Goal: Information Seeking & Learning: Learn about a topic

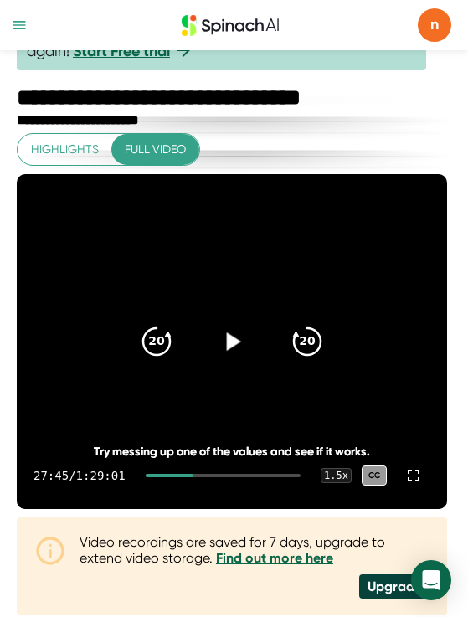
click at [242, 350] on icon at bounding box center [232, 341] width 32 height 32
click at [233, 349] on icon at bounding box center [232, 341] width 32 height 32
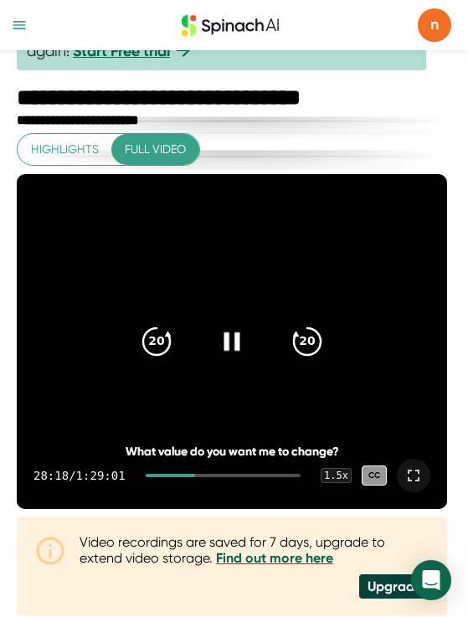
click at [408, 474] on icon at bounding box center [413, 475] width 20 height 20
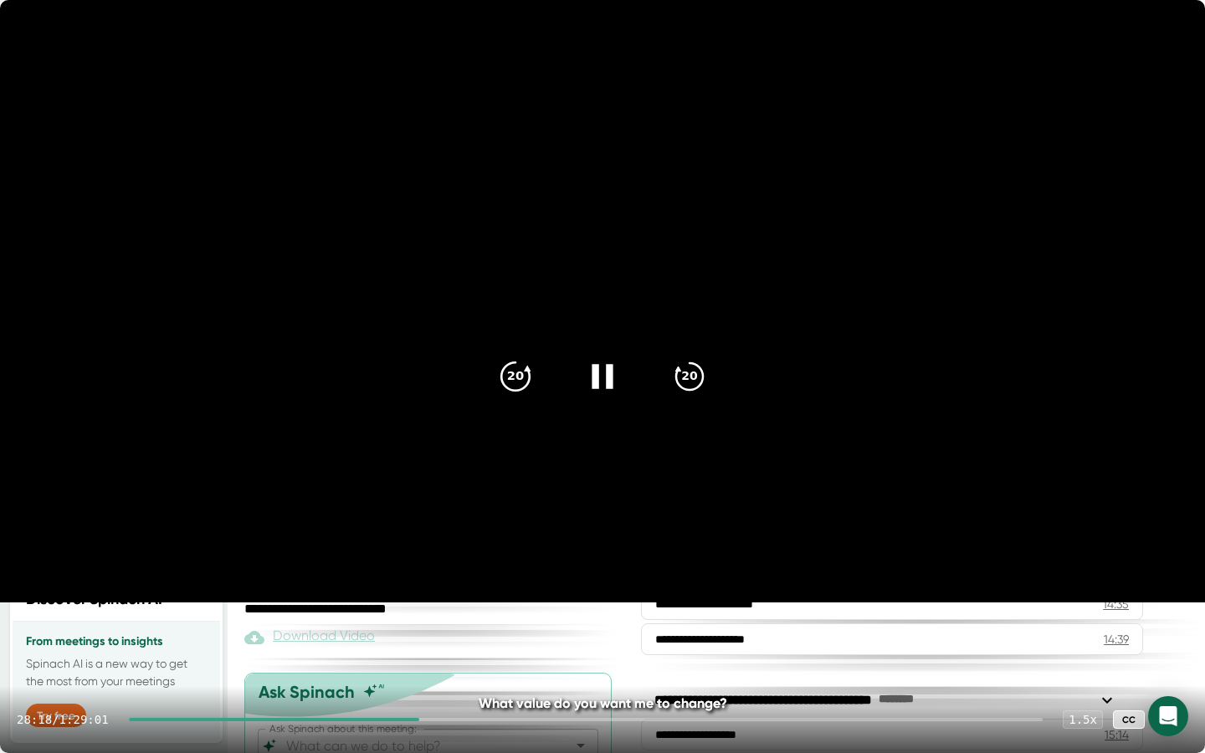
click at [467, 369] on icon "20" at bounding box center [515, 377] width 42 height 42
click at [467, 367] on icon at bounding box center [602, 377] width 42 height 42
click at [467, 616] on icon at bounding box center [1171, 719] width 20 height 20
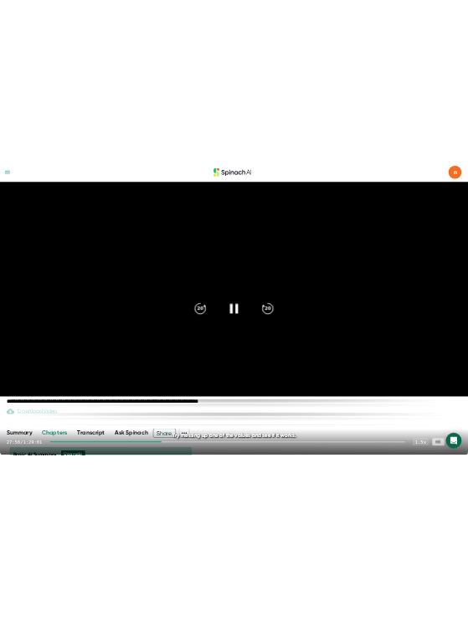
scroll to position [110, 0]
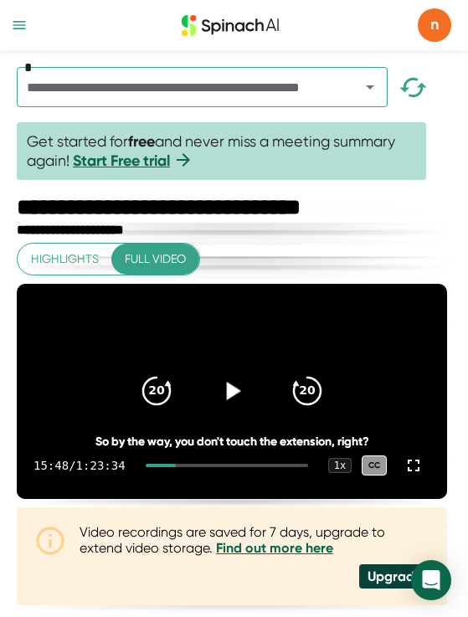
click at [228, 407] on icon at bounding box center [232, 391] width 32 height 32
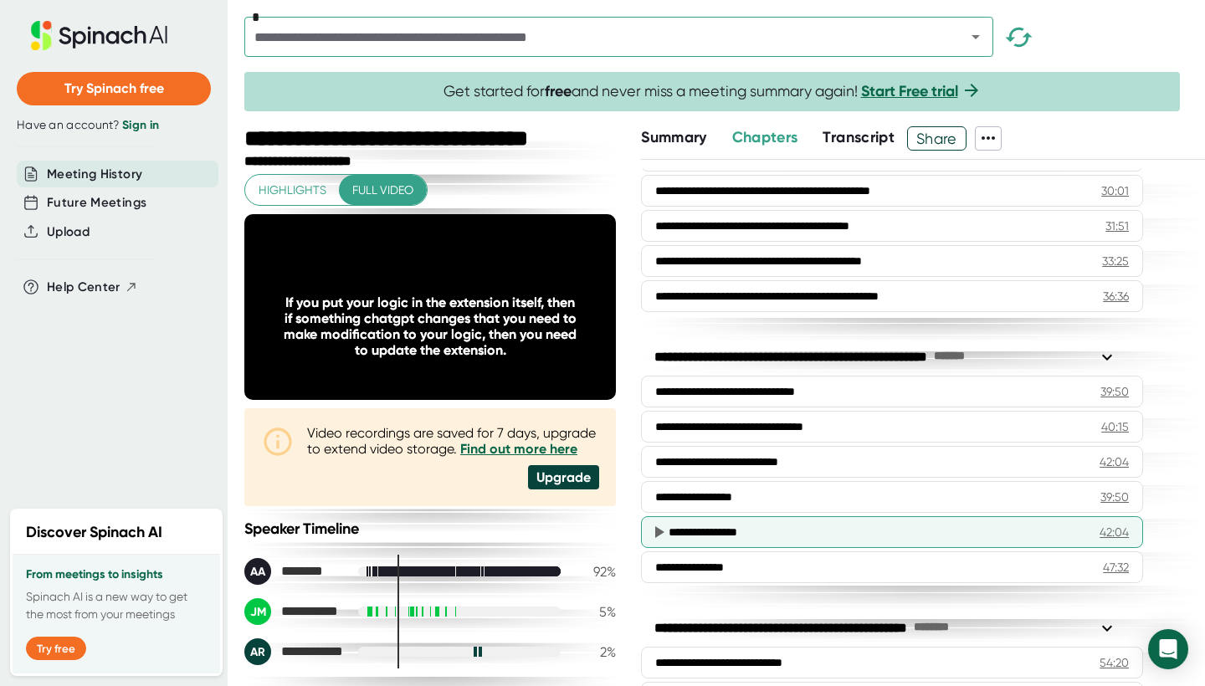
scroll to position [863, 0]
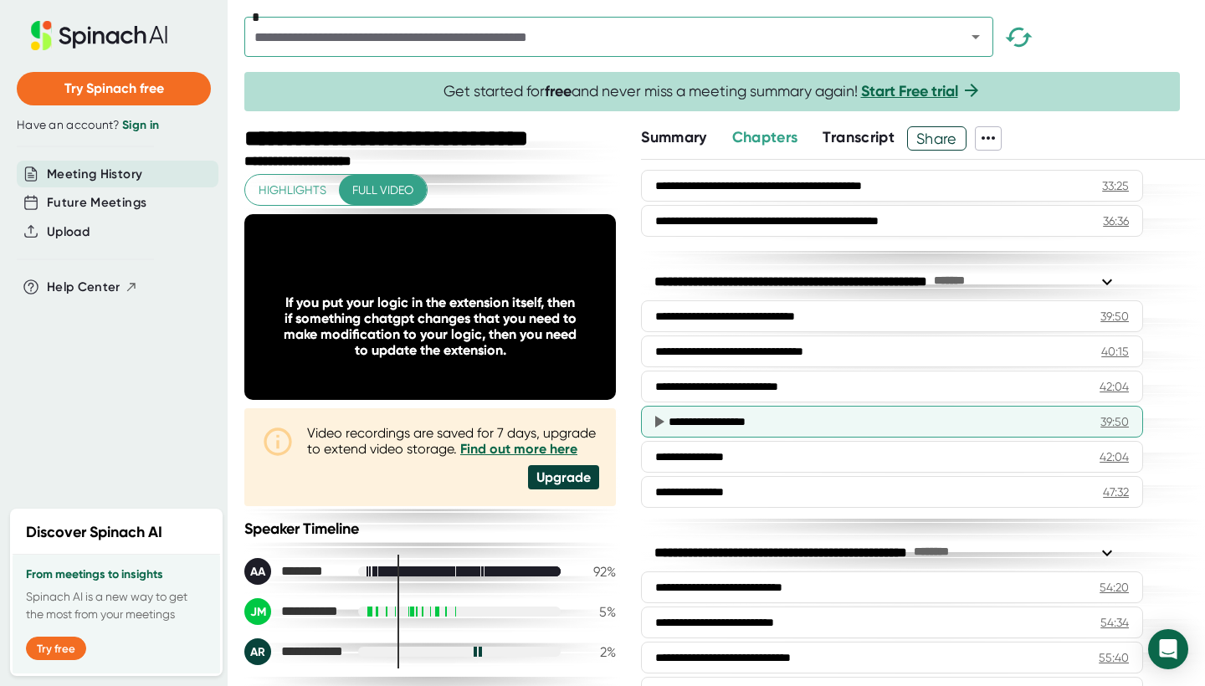
click at [467, 431] on div "**********" at bounding box center [892, 422] width 502 height 32
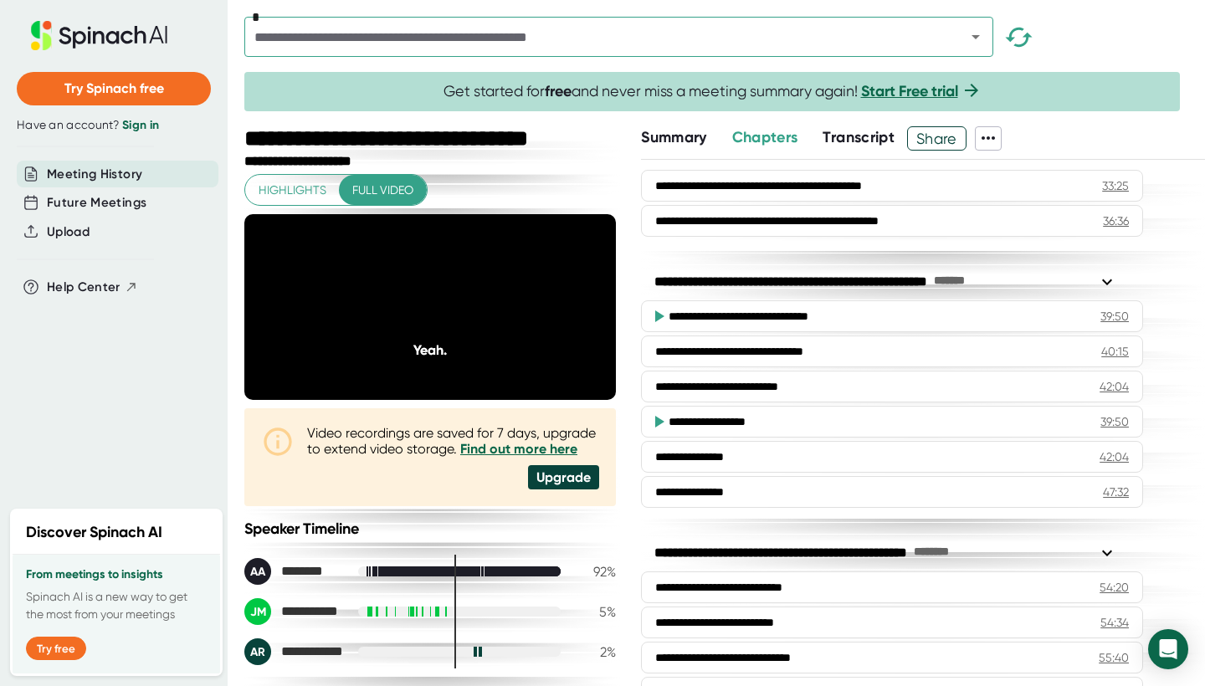
click at [467, 422] on div "**********" at bounding box center [871, 421] width 406 height 17
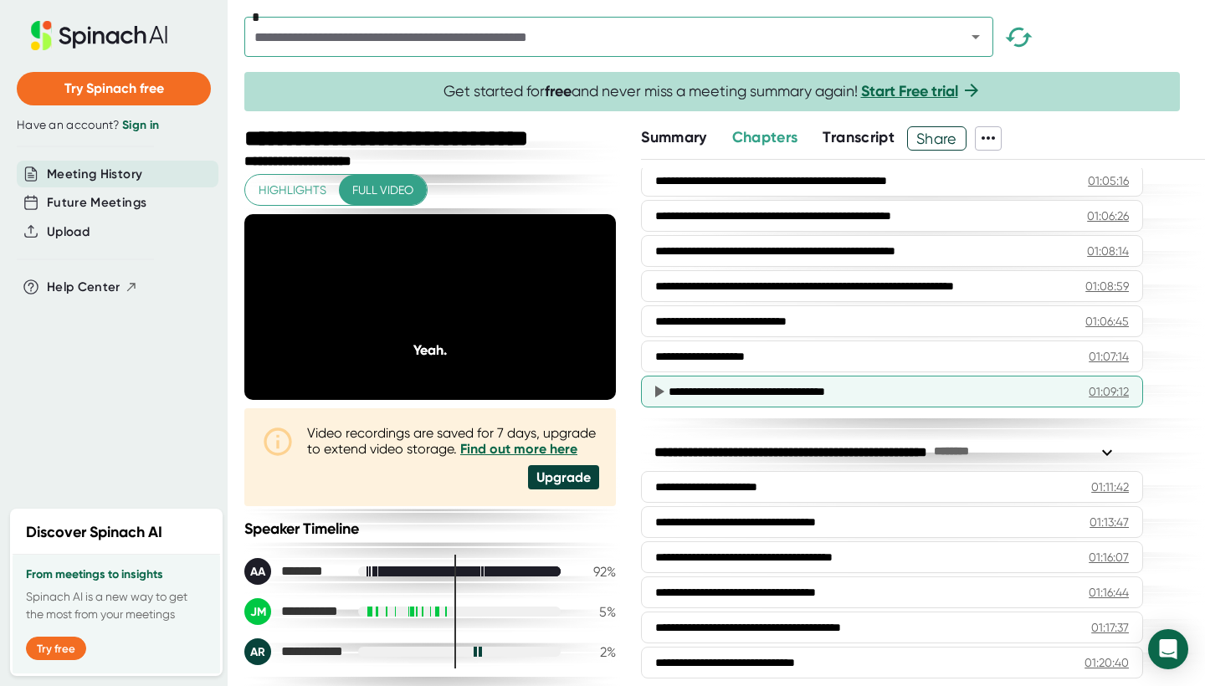
scroll to position [1641, 0]
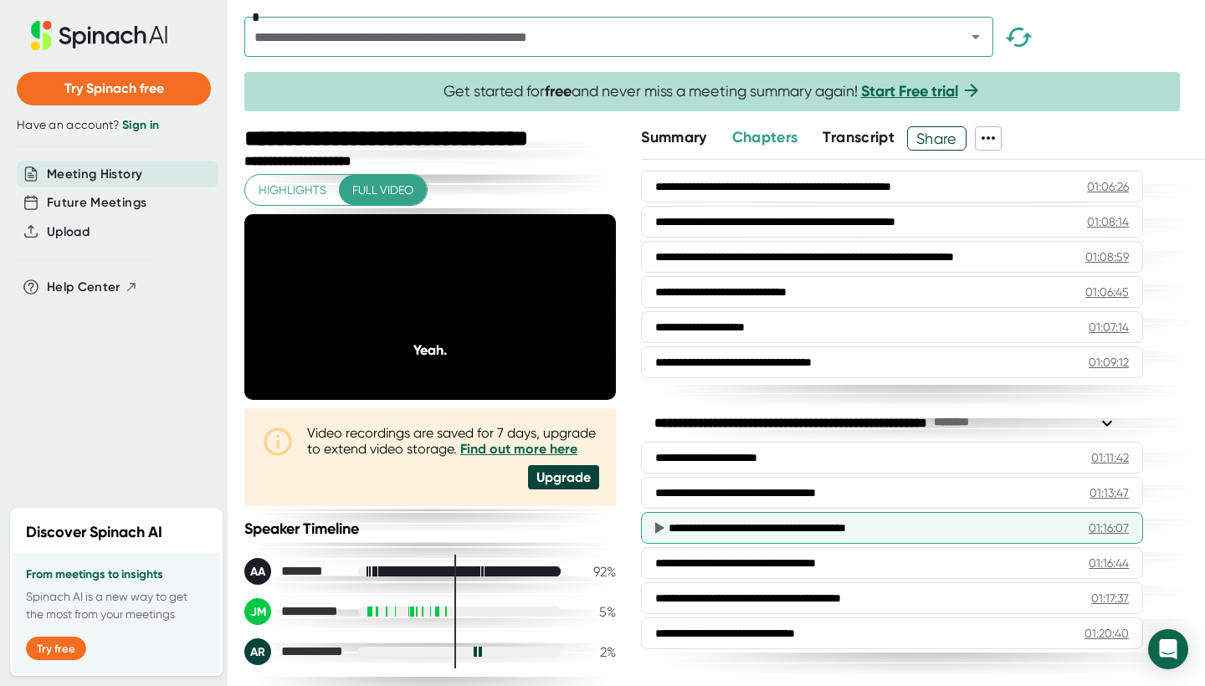
click at [467, 530] on div "**********" at bounding box center [865, 528] width 395 height 17
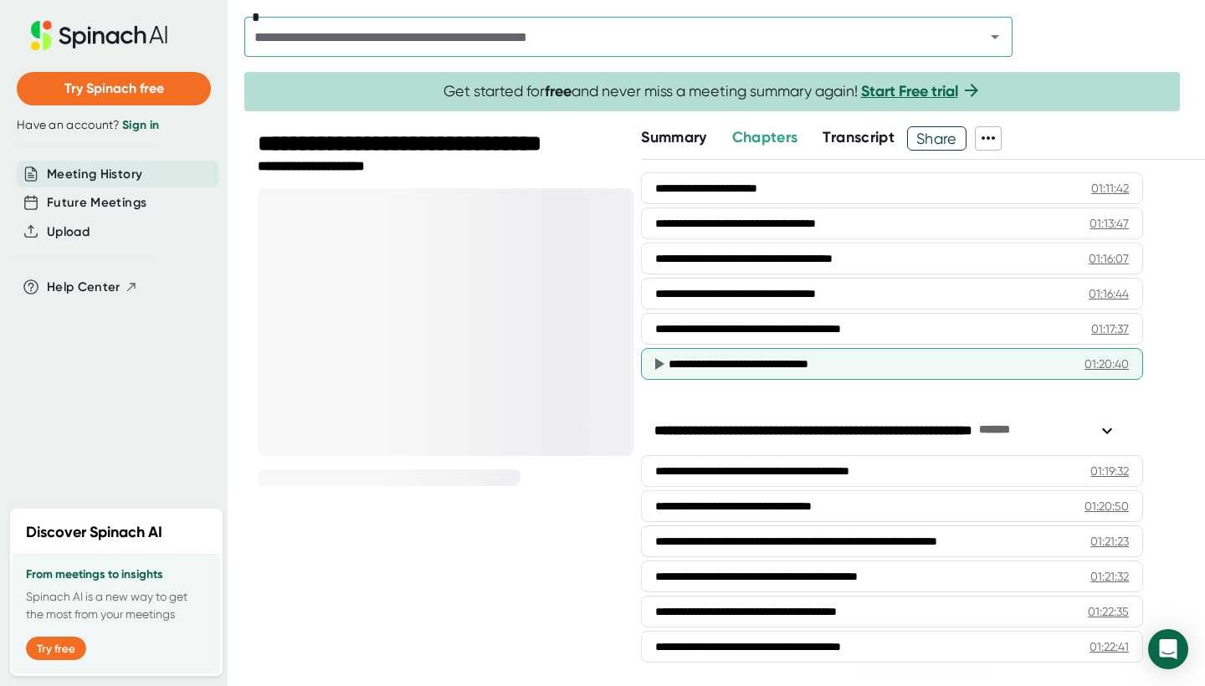
scroll to position [1910, 0]
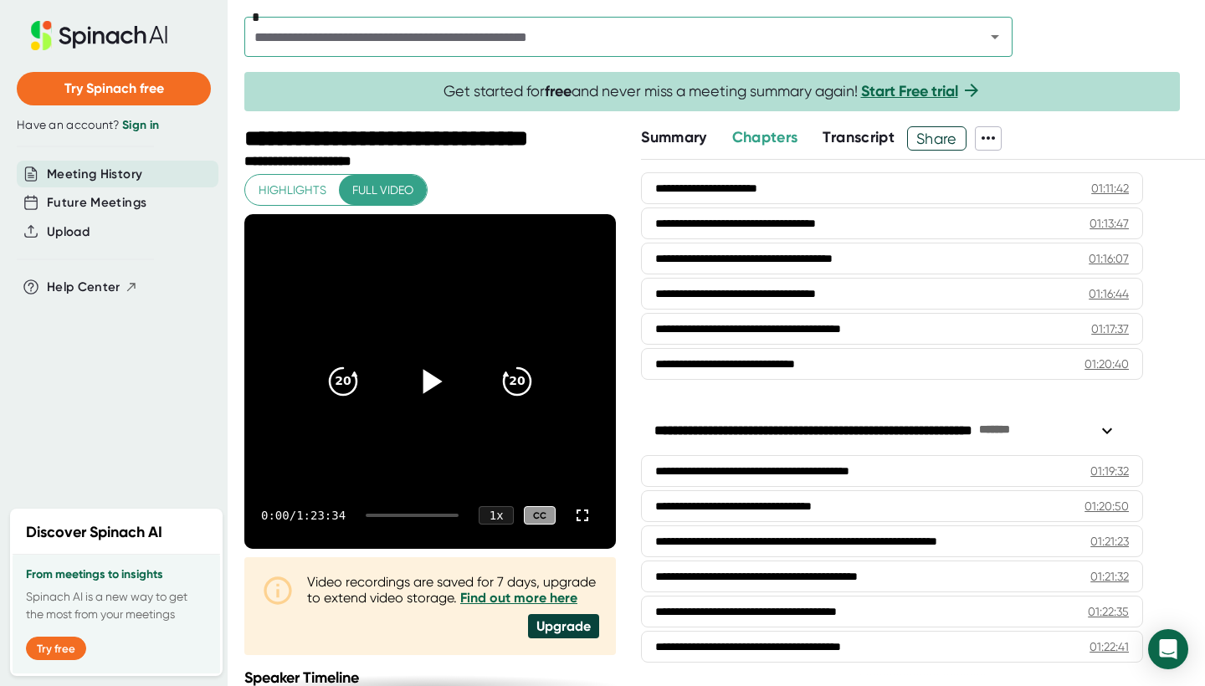
click at [422, 388] on icon at bounding box center [430, 382] width 42 height 42
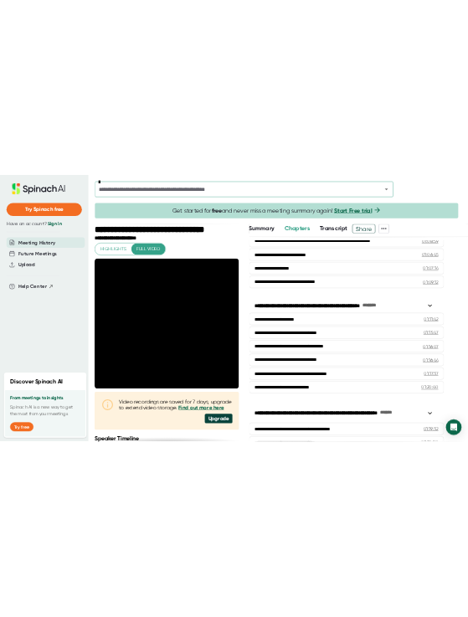
scroll to position [1719, 0]
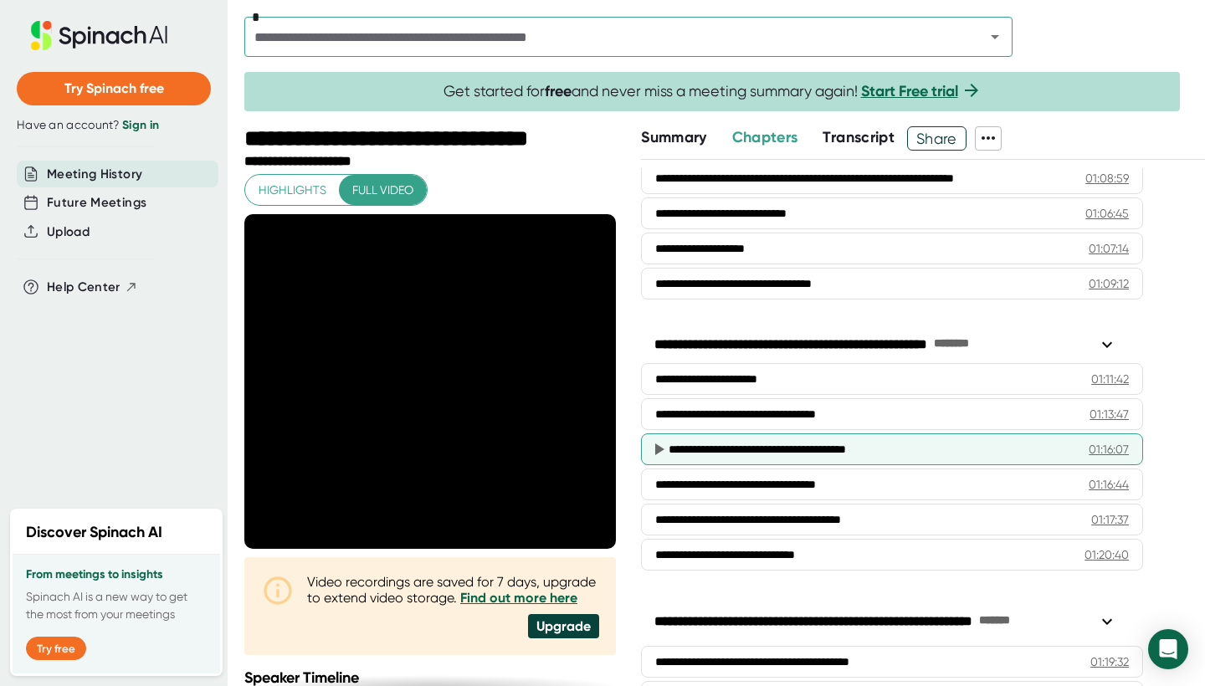
click at [743, 460] on div "**********" at bounding box center [892, 449] width 502 height 32
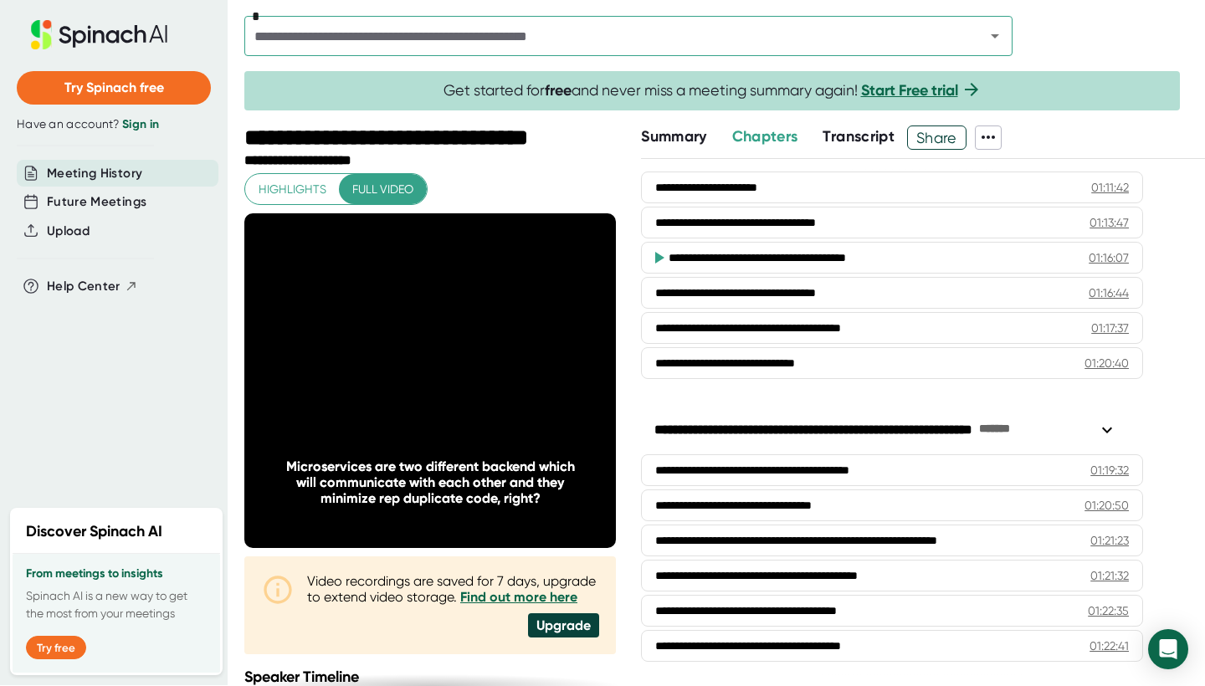
scroll to position [0, 0]
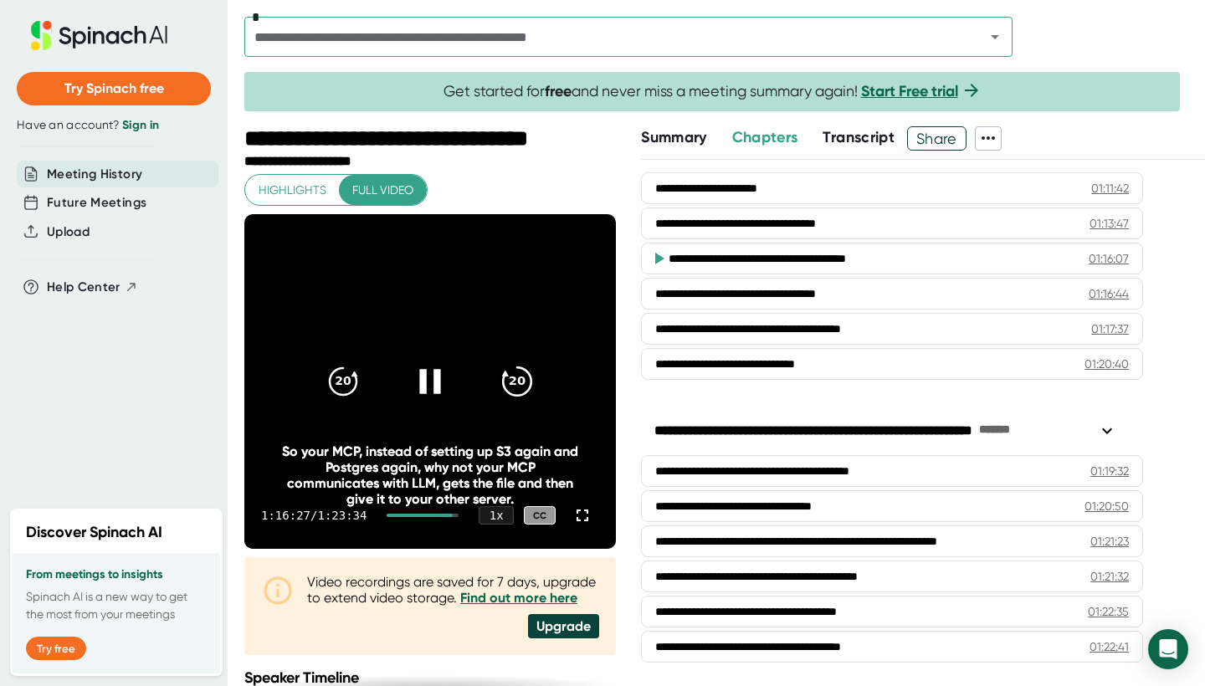
click at [492, 403] on div "20" at bounding box center [517, 381] width 70 height 70
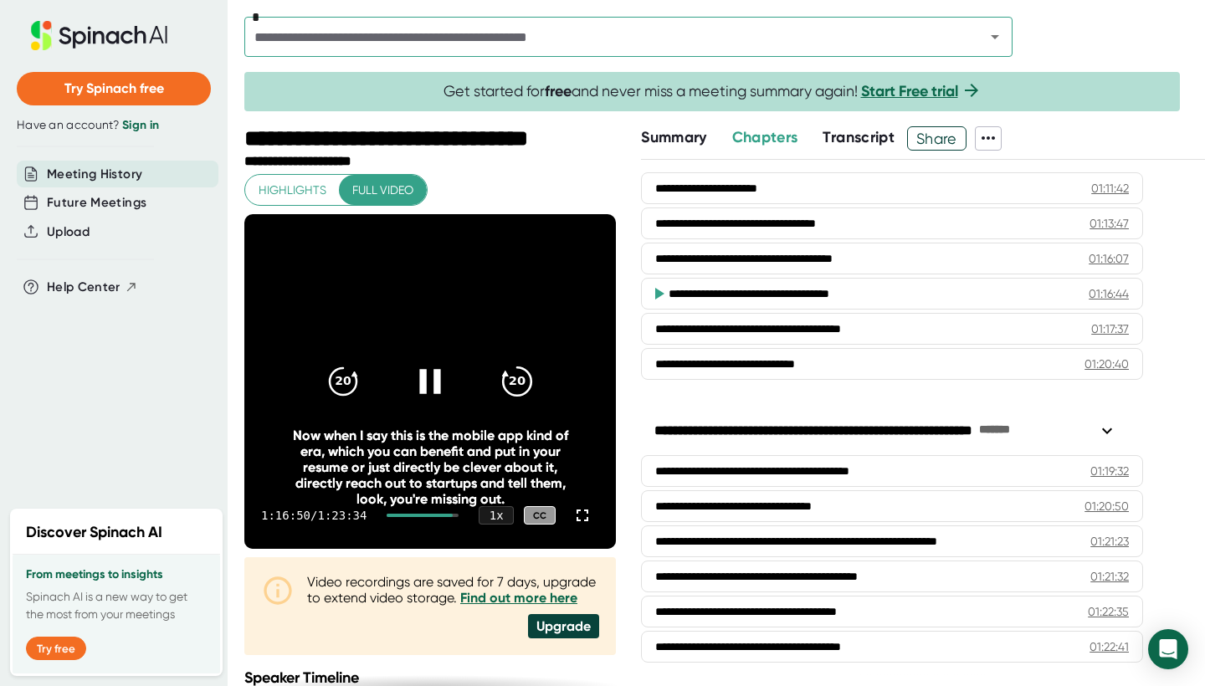
click at [492, 403] on div "20" at bounding box center [517, 381] width 70 height 70
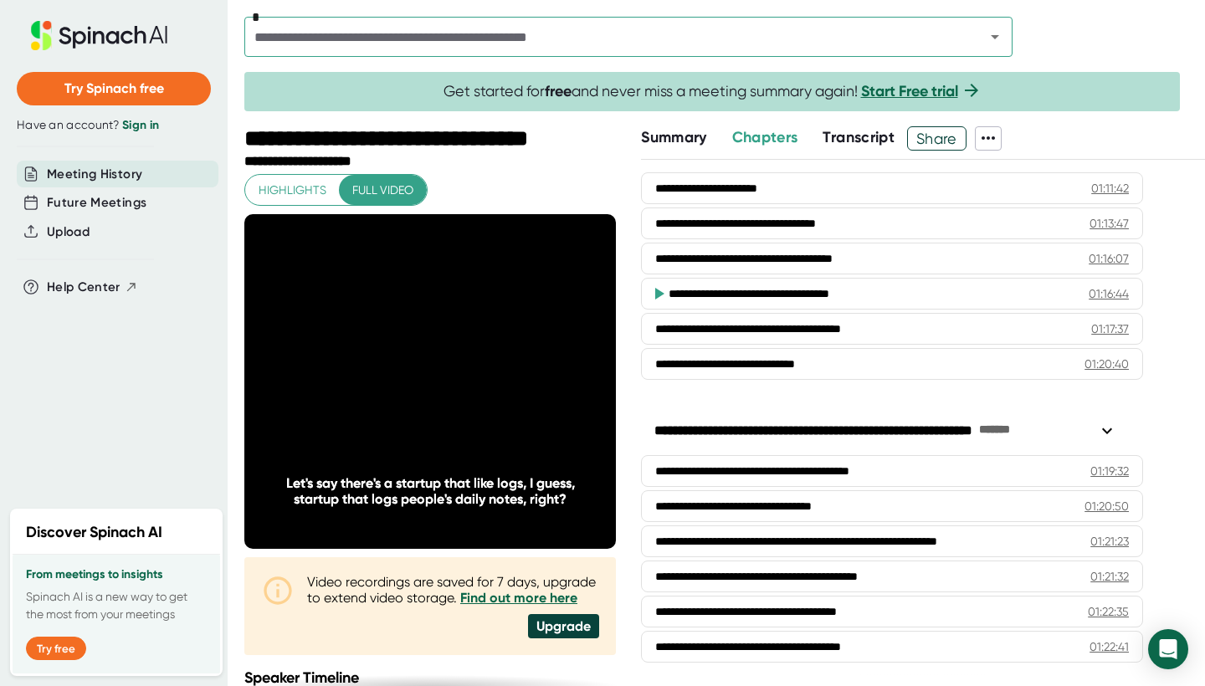
click at [492, 403] on div "20" at bounding box center [517, 381] width 70 height 70
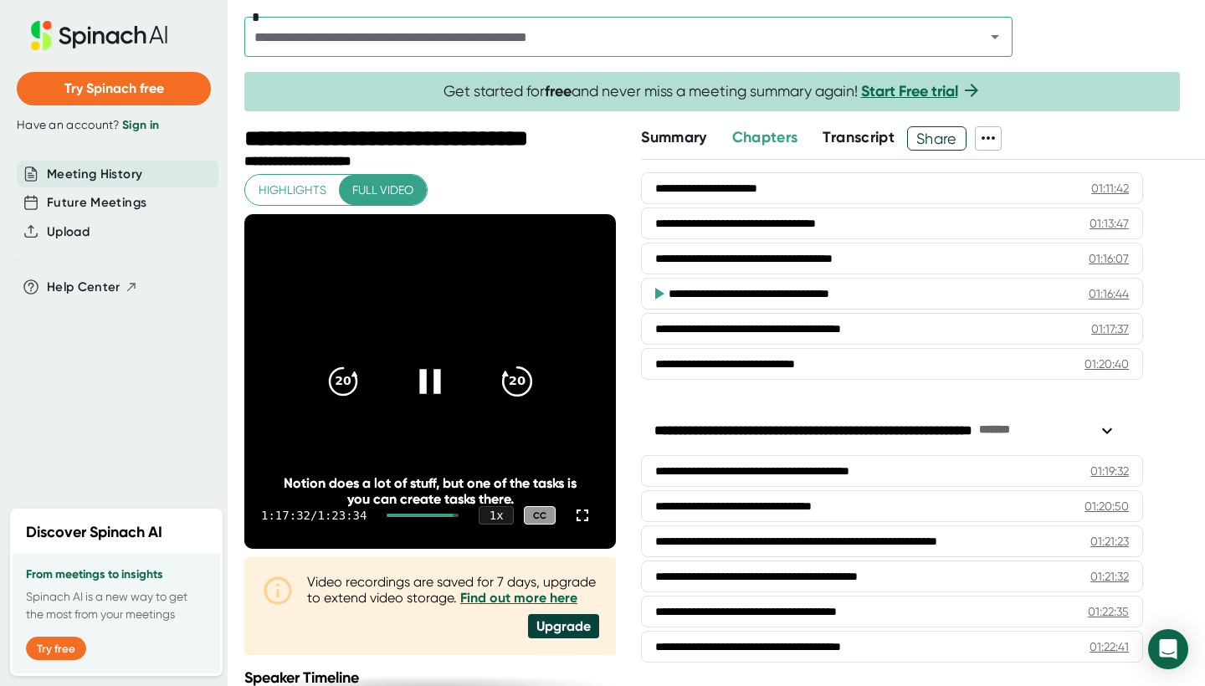
click at [490, 376] on div "20" at bounding box center [517, 381] width 70 height 70
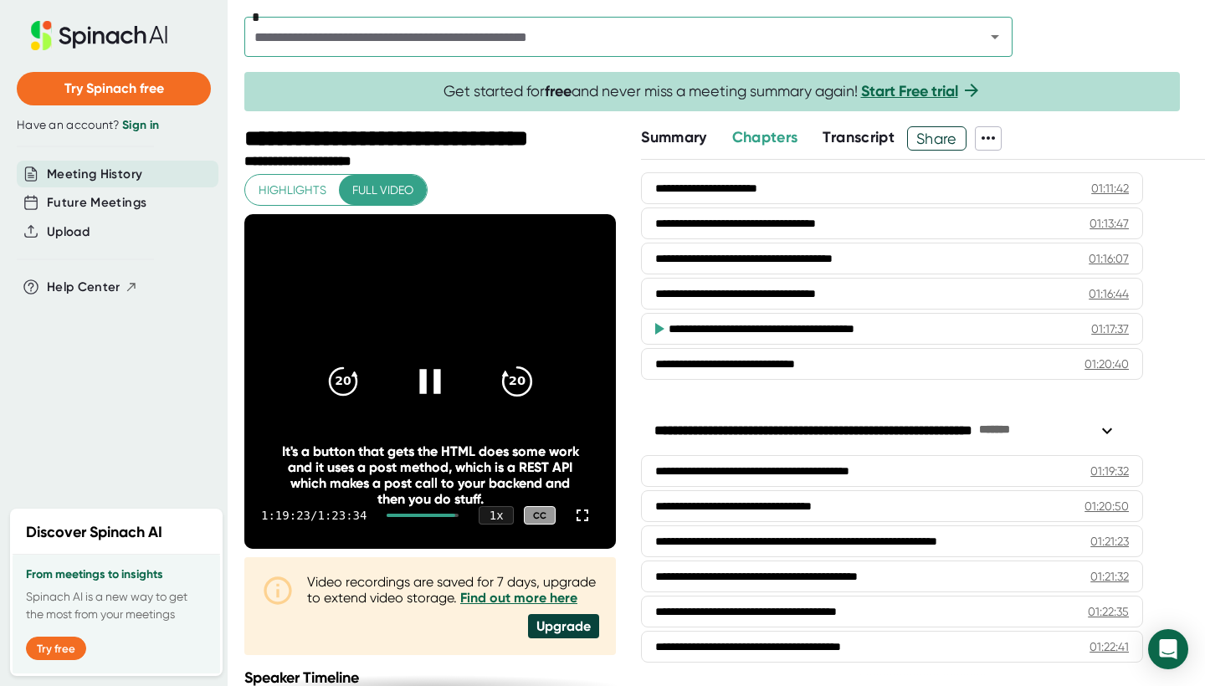
click at [508, 373] on icon "20" at bounding box center [517, 382] width 42 height 42
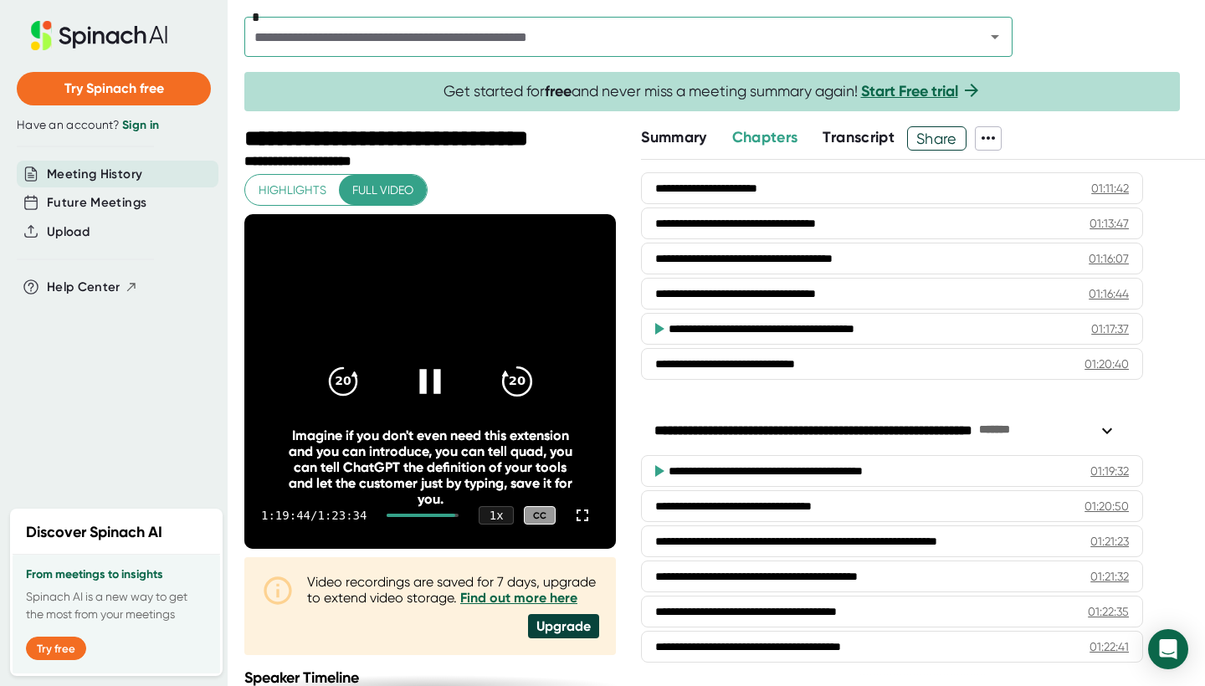
click at [508, 373] on icon "20" at bounding box center [517, 382] width 42 height 42
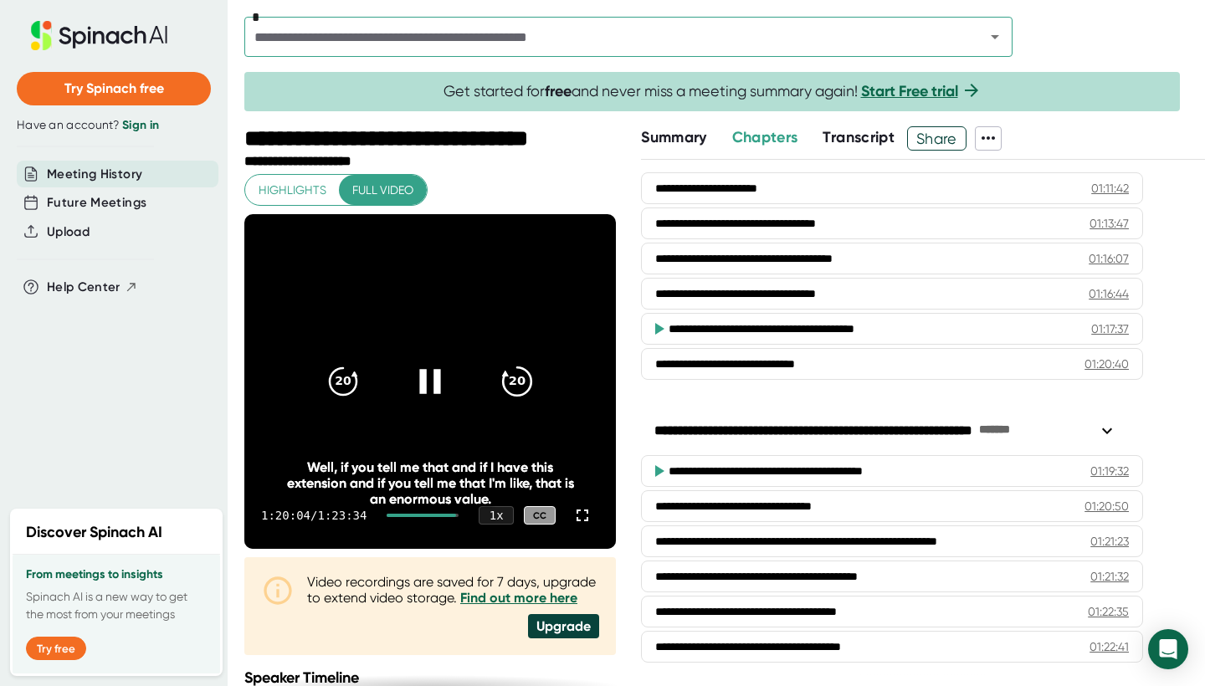
click at [508, 373] on icon "20" at bounding box center [517, 382] width 42 height 42
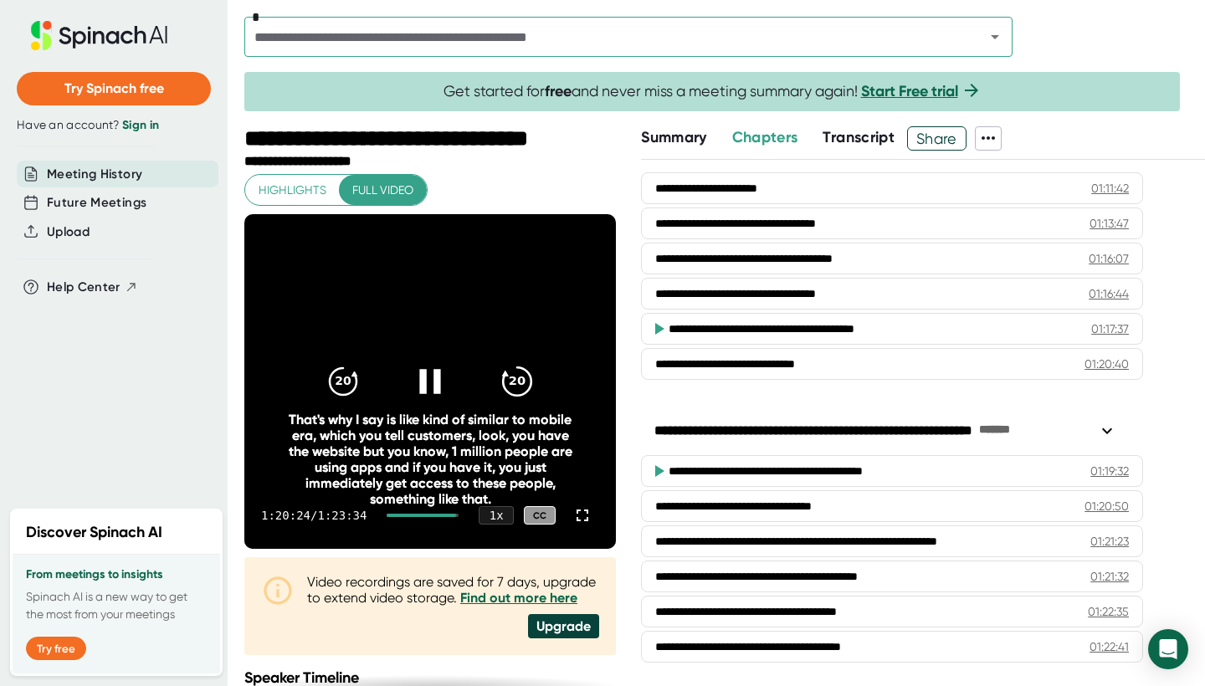
click at [508, 373] on icon "20" at bounding box center [517, 382] width 42 height 42
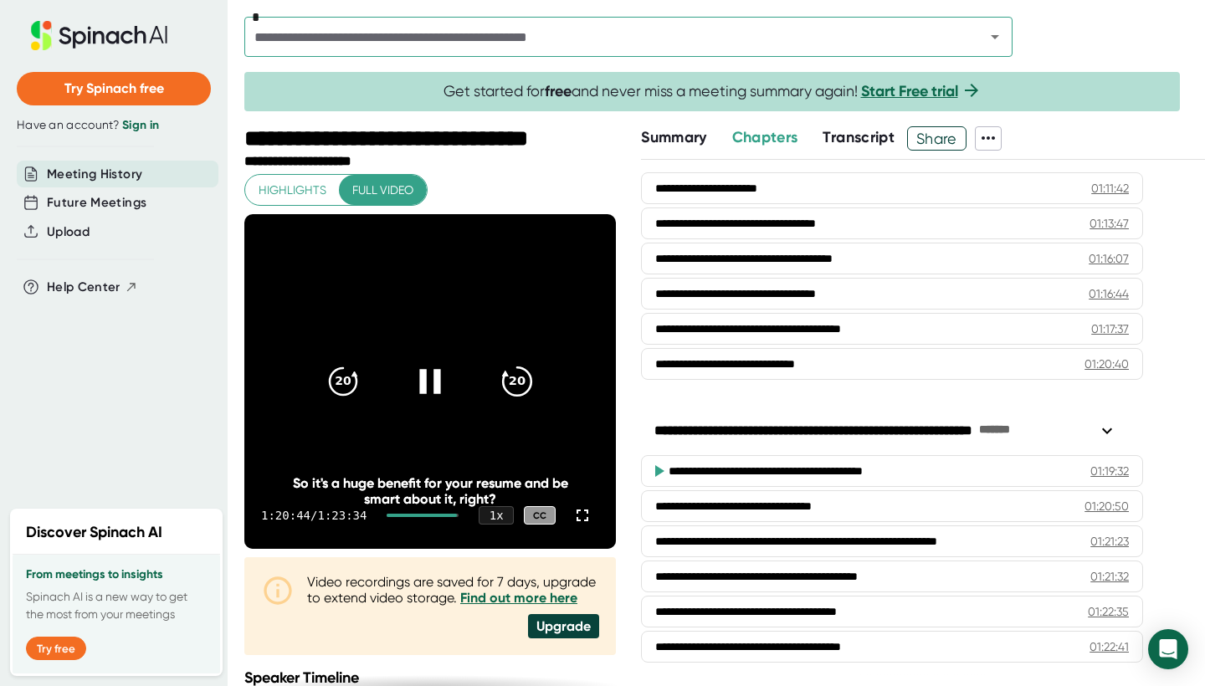
click at [508, 373] on icon "20" at bounding box center [517, 382] width 42 height 42
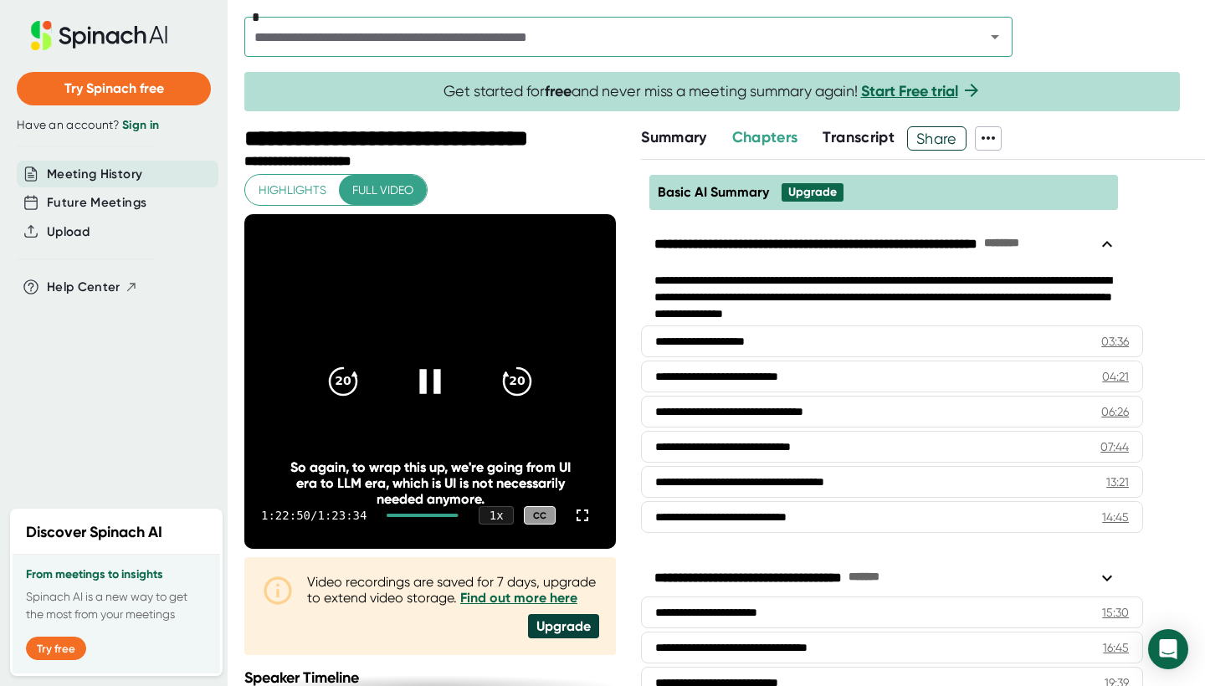
click at [415, 367] on icon at bounding box center [430, 382] width 42 height 42
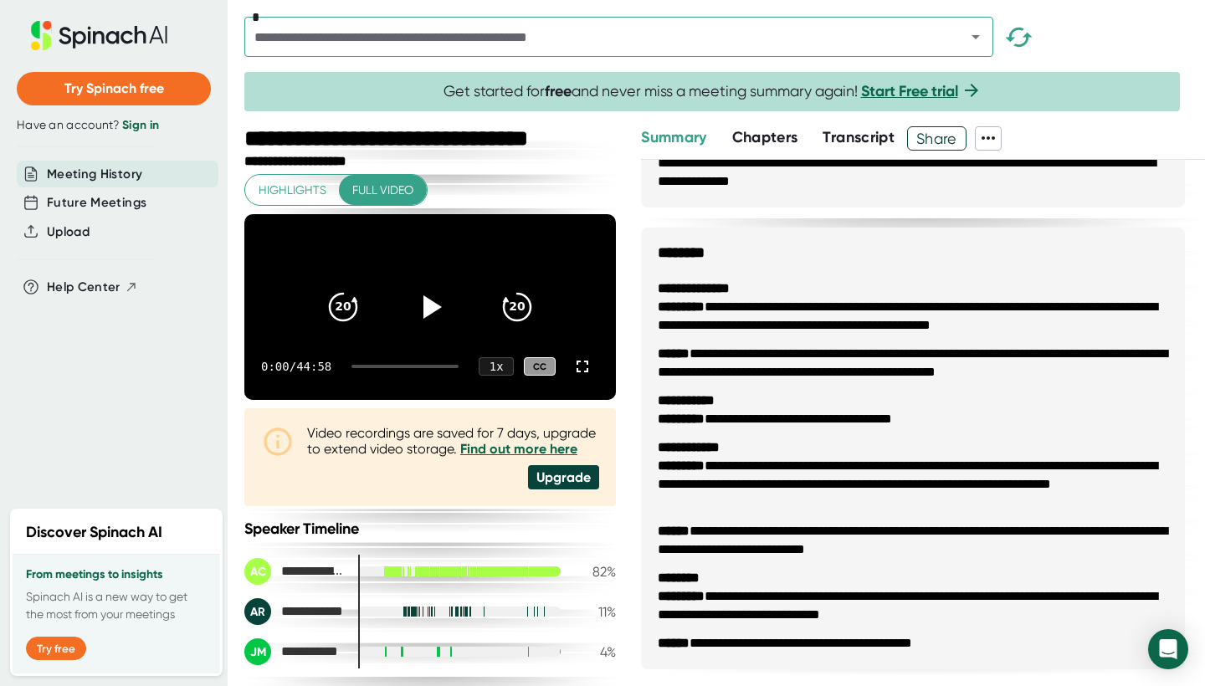
scroll to position [356, 0]
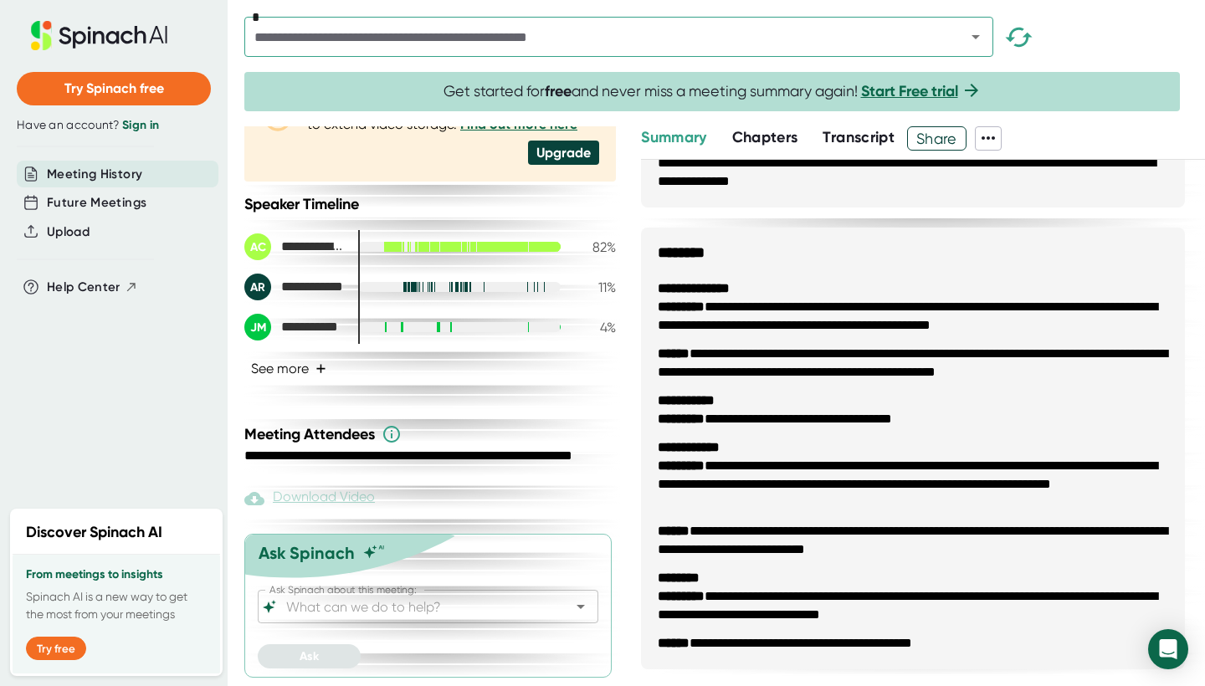
click at [285, 376] on button "See more +" at bounding box center [288, 368] width 89 height 29
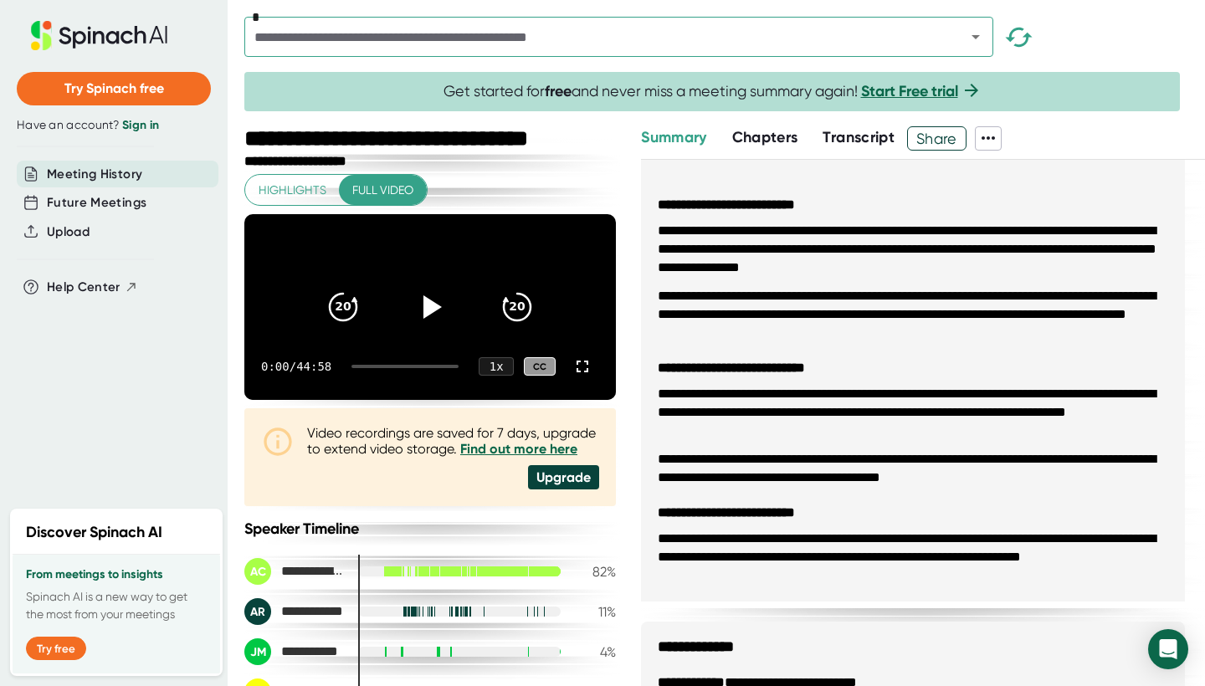
scroll to position [0, 0]
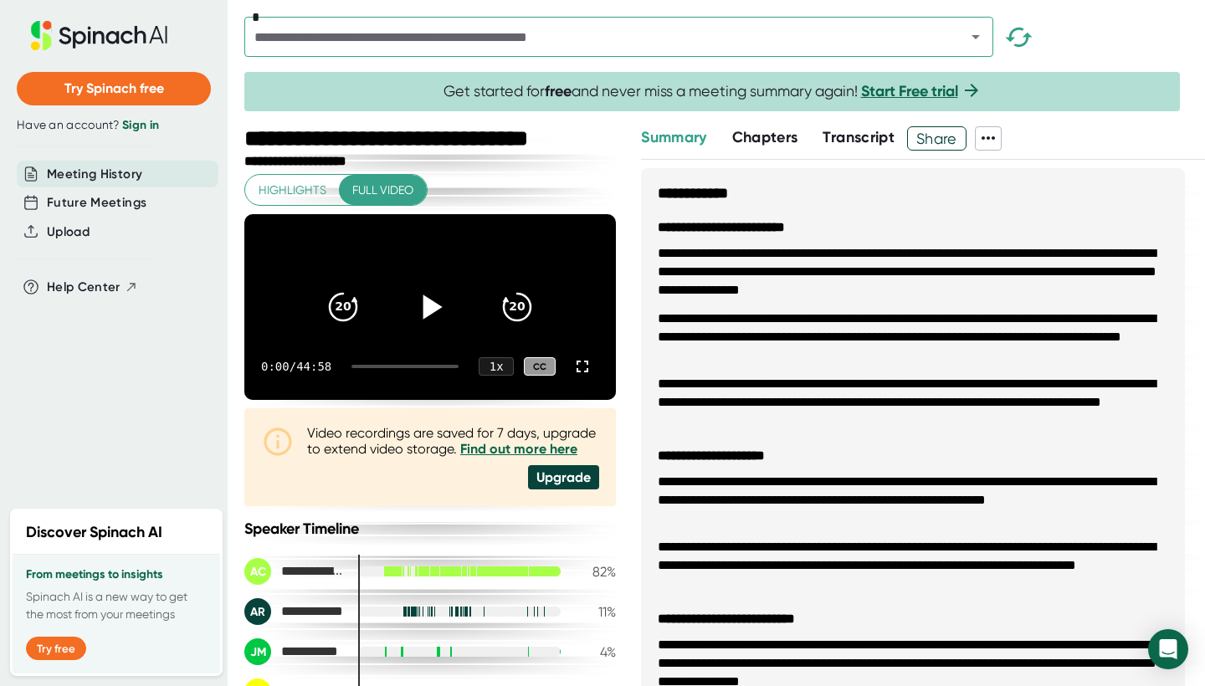
click at [423, 310] on icon at bounding box center [432, 306] width 19 height 24
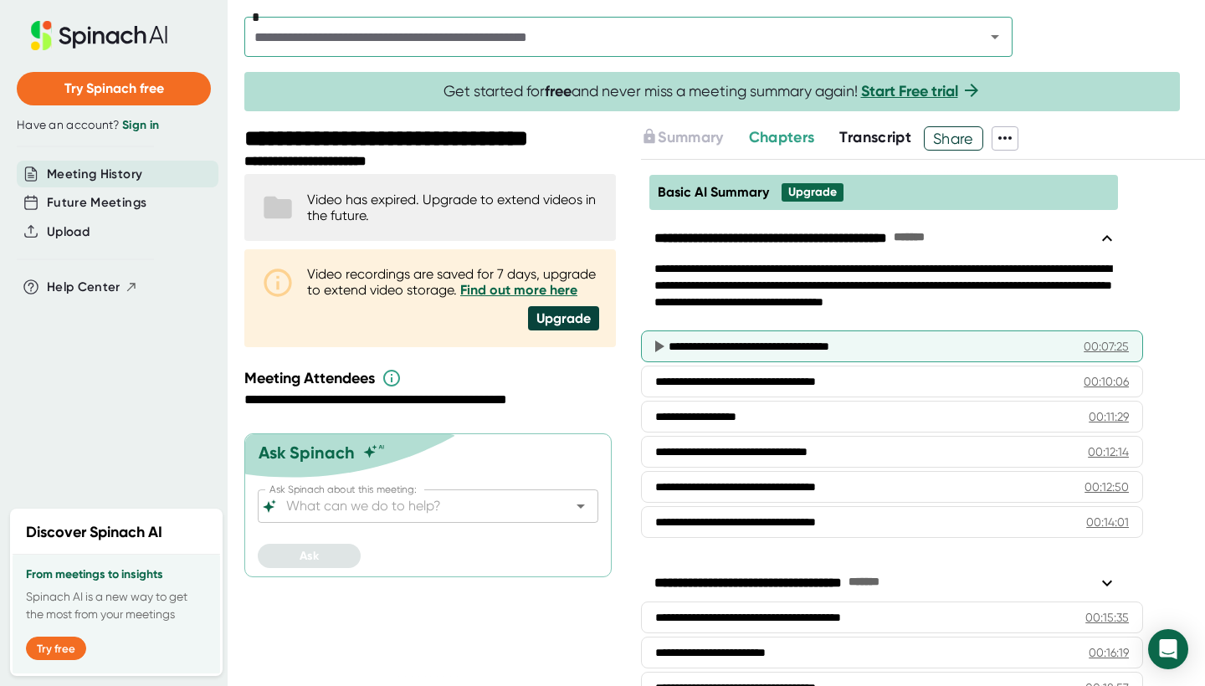
click at [801, 349] on div "**********" at bounding box center [863, 346] width 390 height 17
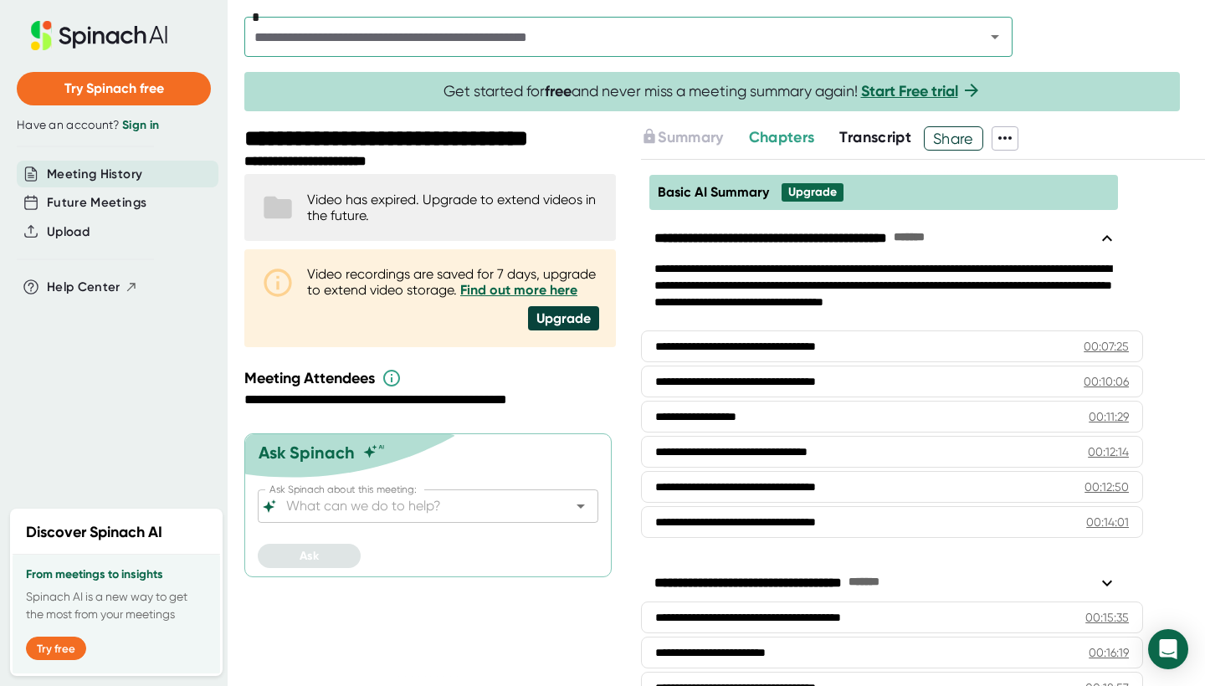
click at [868, 132] on span "Transcript" at bounding box center [875, 137] width 72 height 18
